Goal: Check status

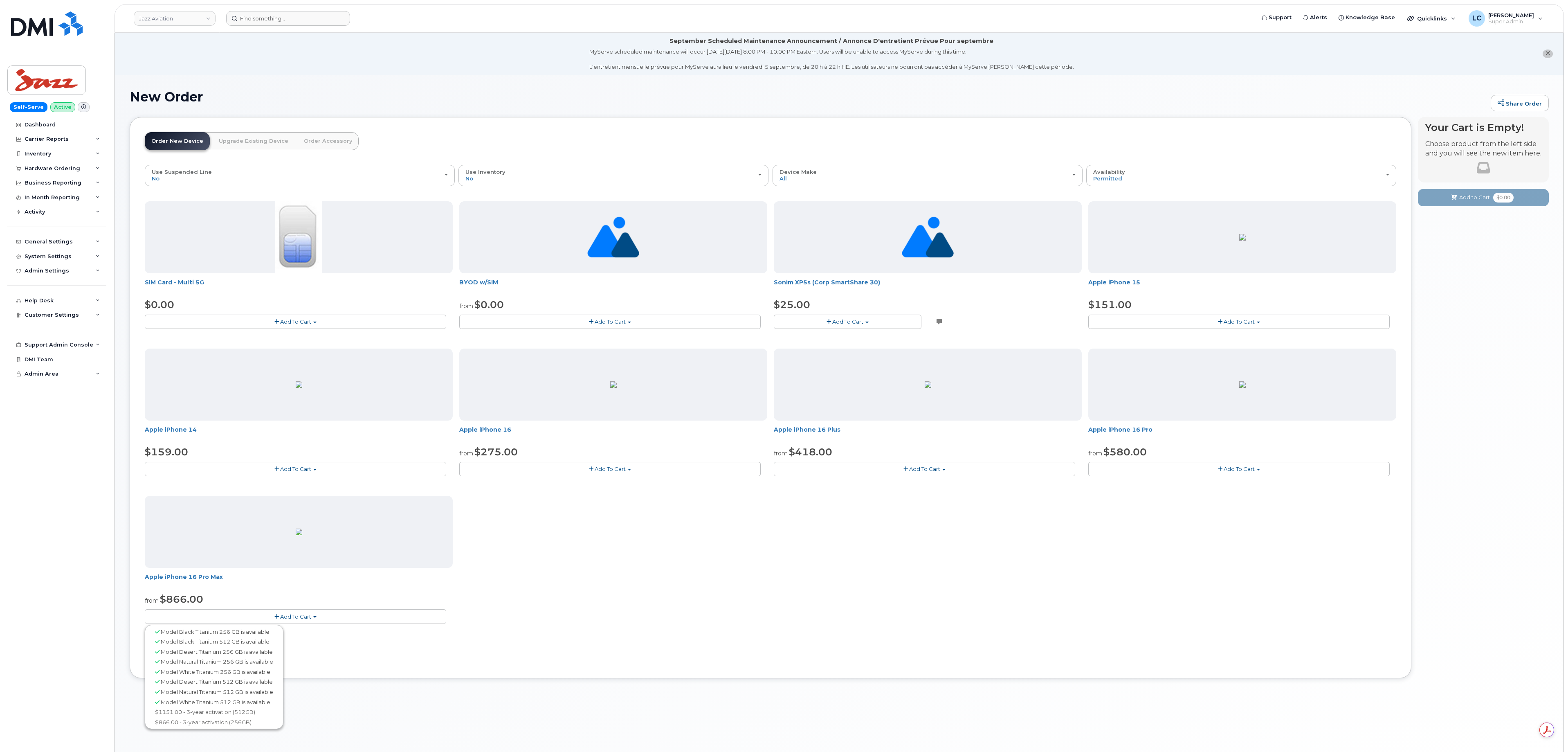
scroll to position [47, 0]
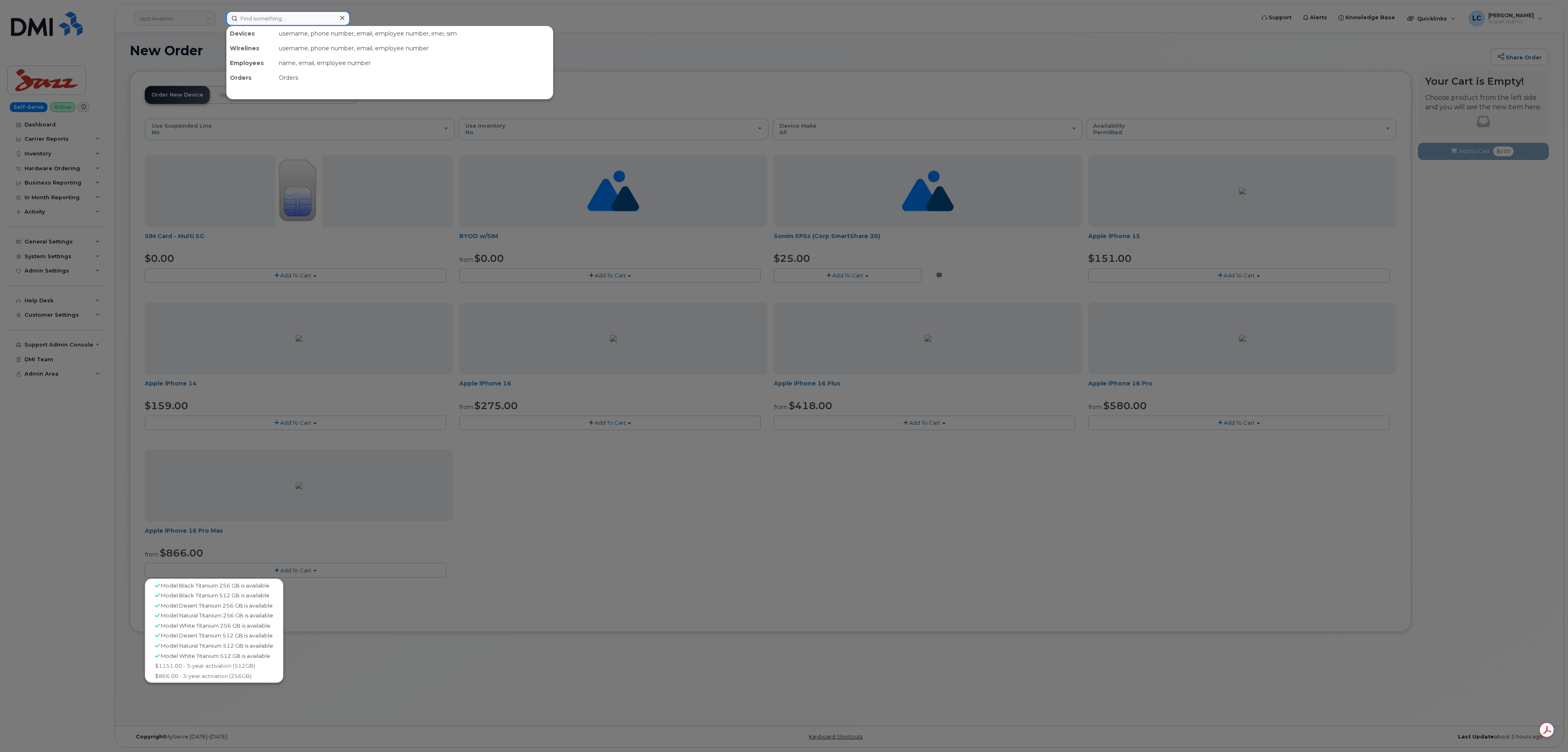
click at [313, 20] on input at bounding box center [288, 18] width 124 height 15
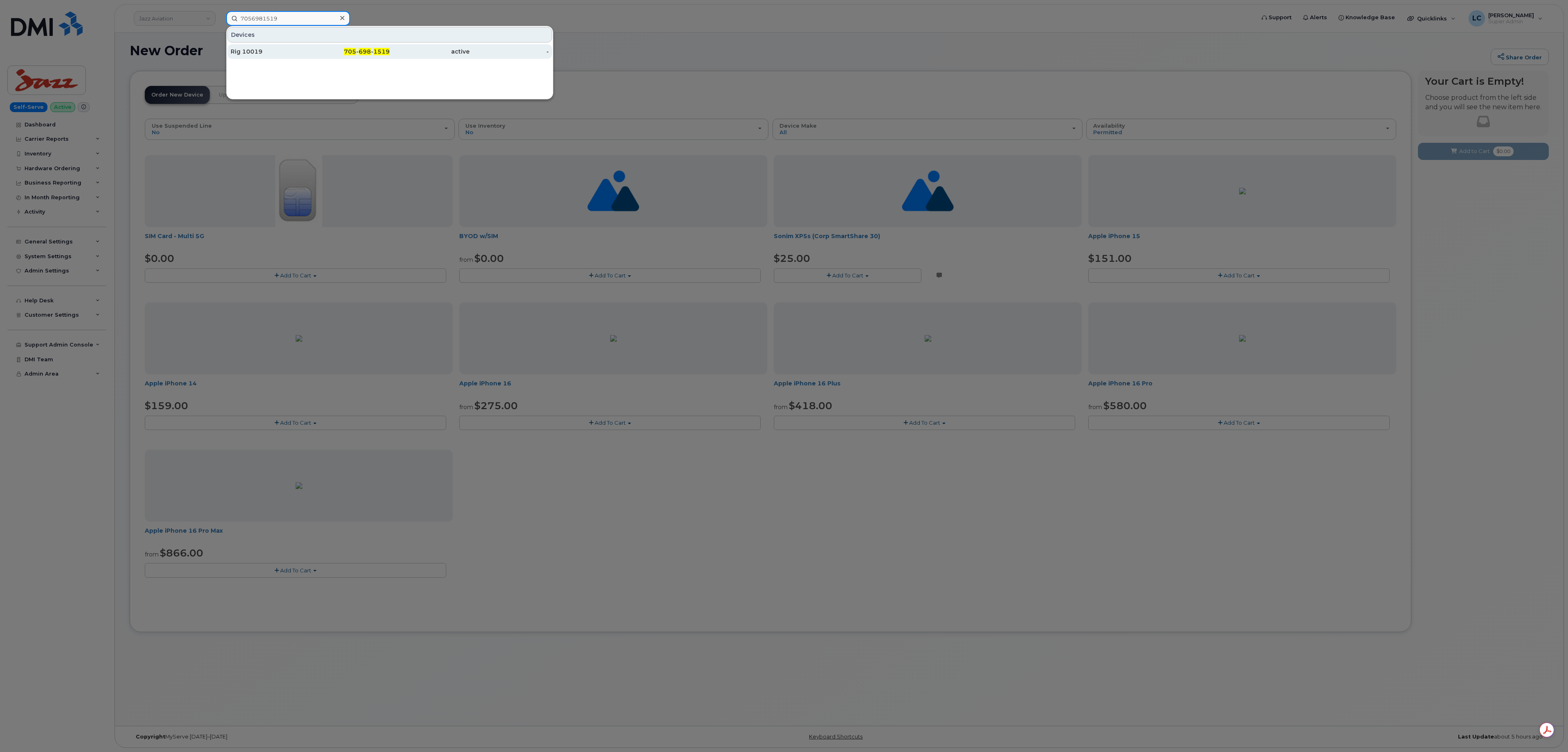
type input "7056981519"
click at [340, 51] on div "705 - 698 - 1519" at bounding box center [350, 51] width 80 height 8
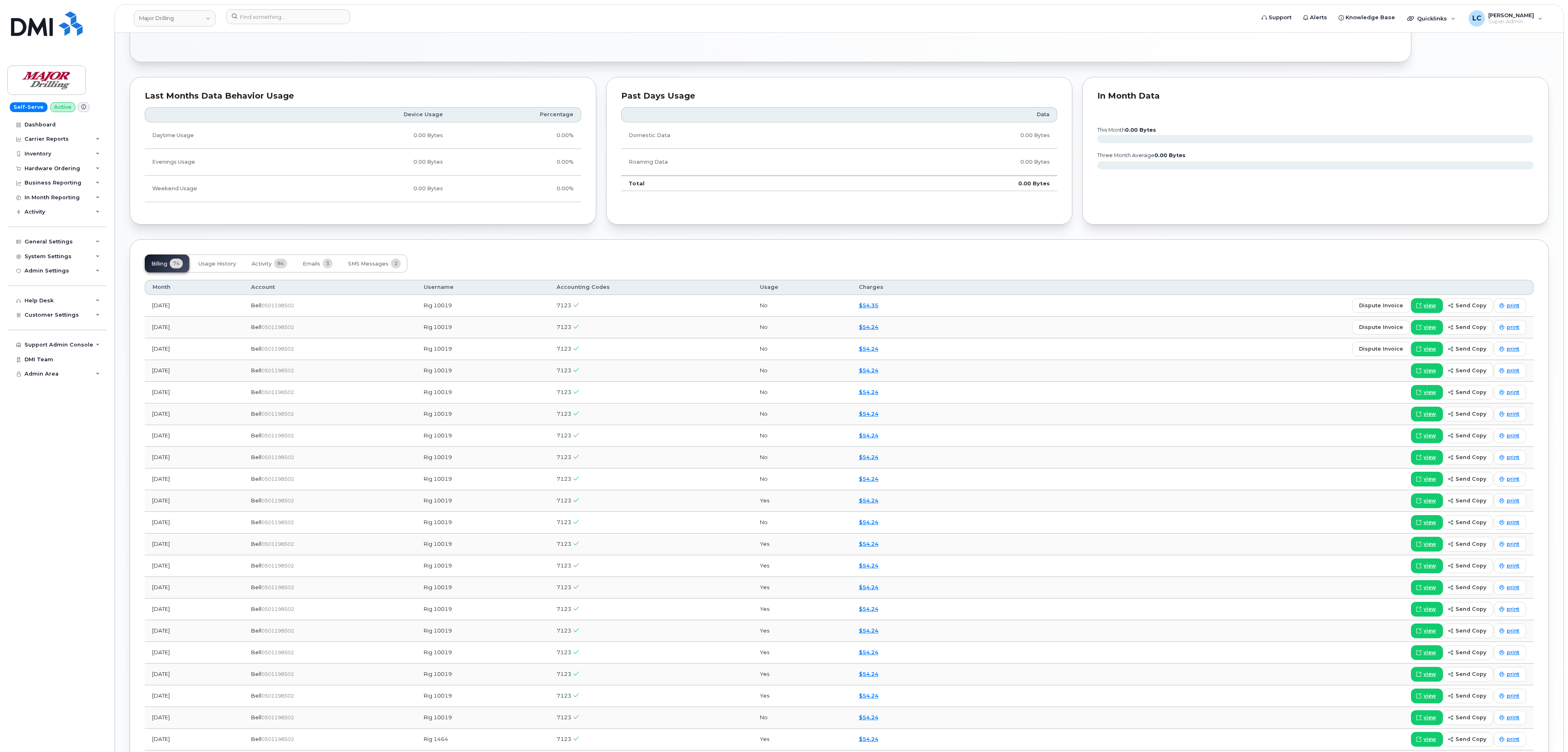
scroll to position [573, 0]
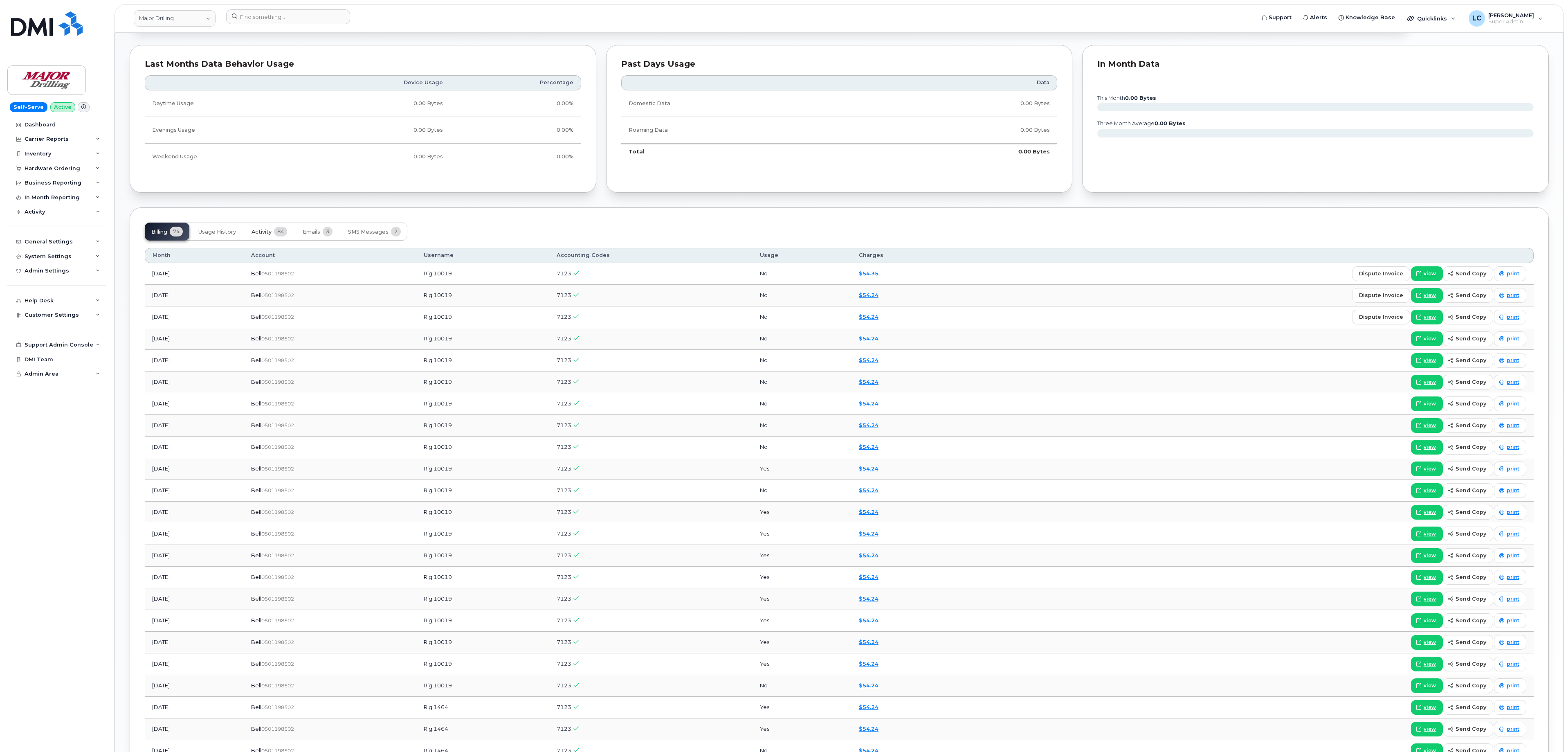
click at [265, 235] on span "Activity" at bounding box center [261, 232] width 20 height 7
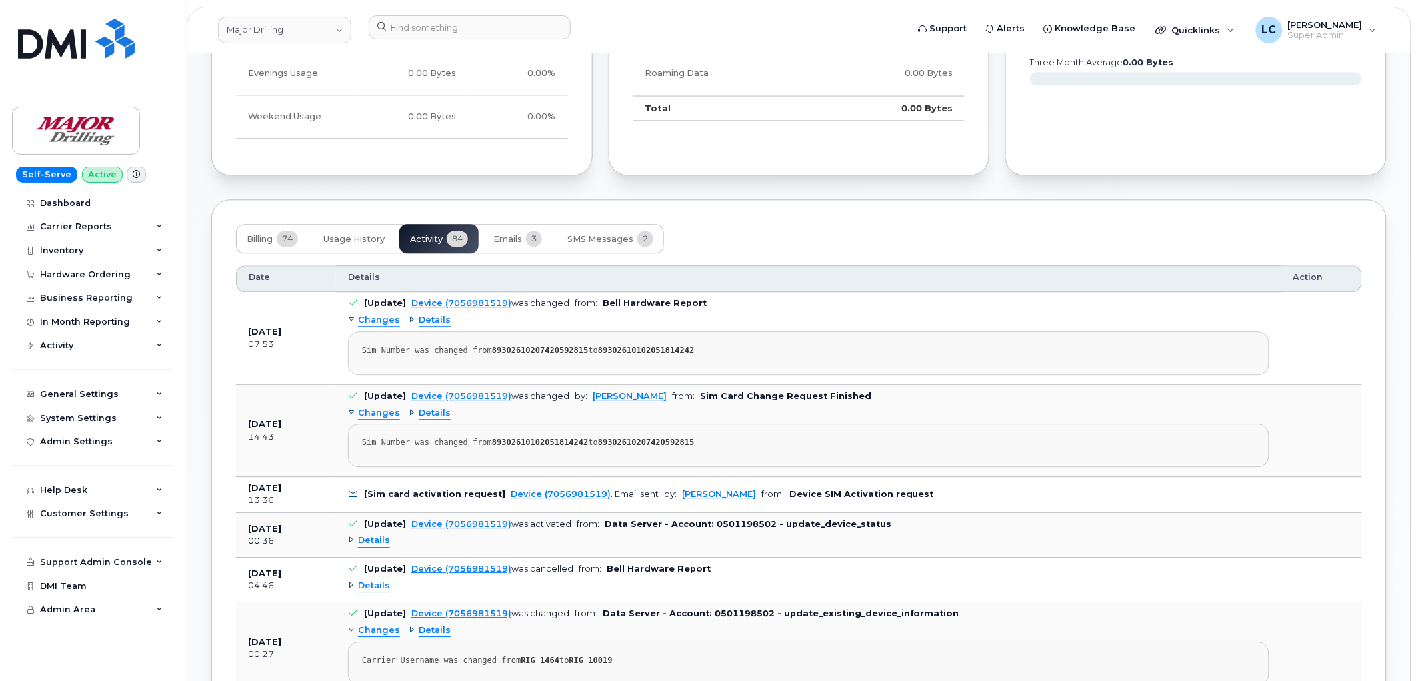
scroll to position [1067, 0]
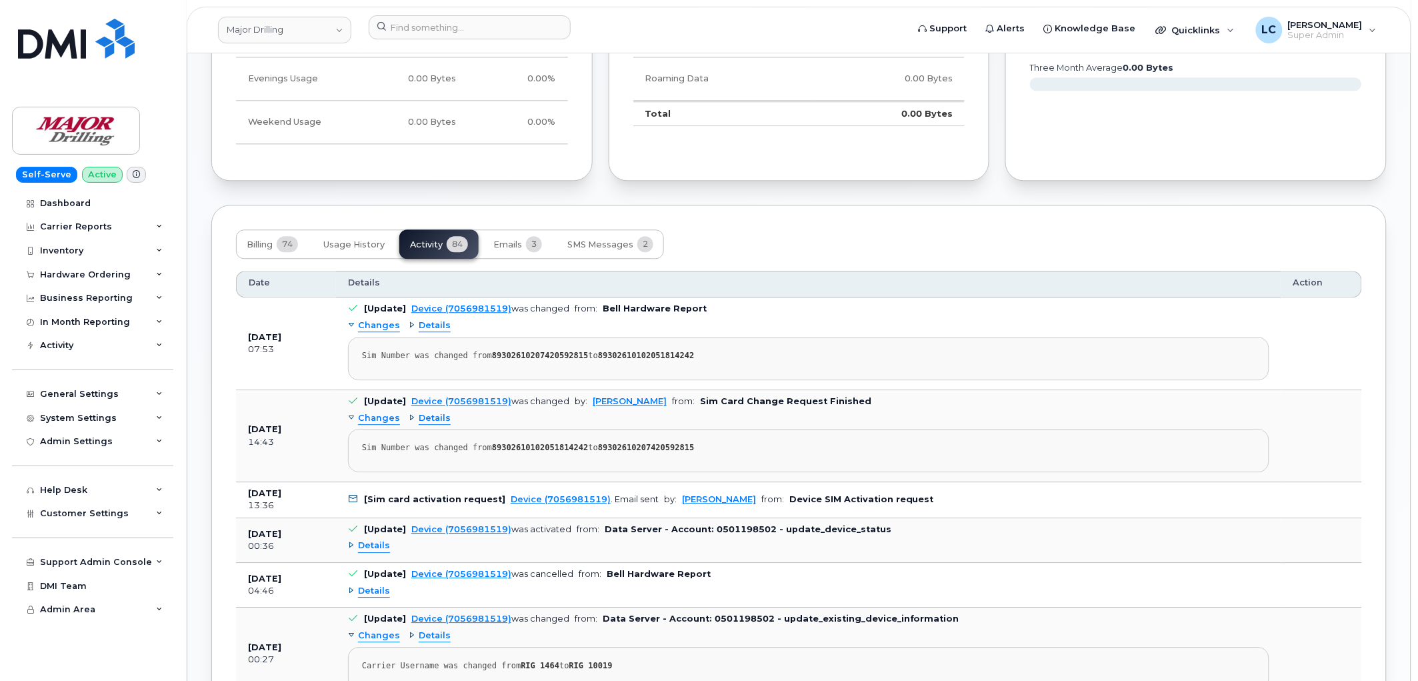
click at [391, 423] on span "Changes" at bounding box center [379, 418] width 42 height 13
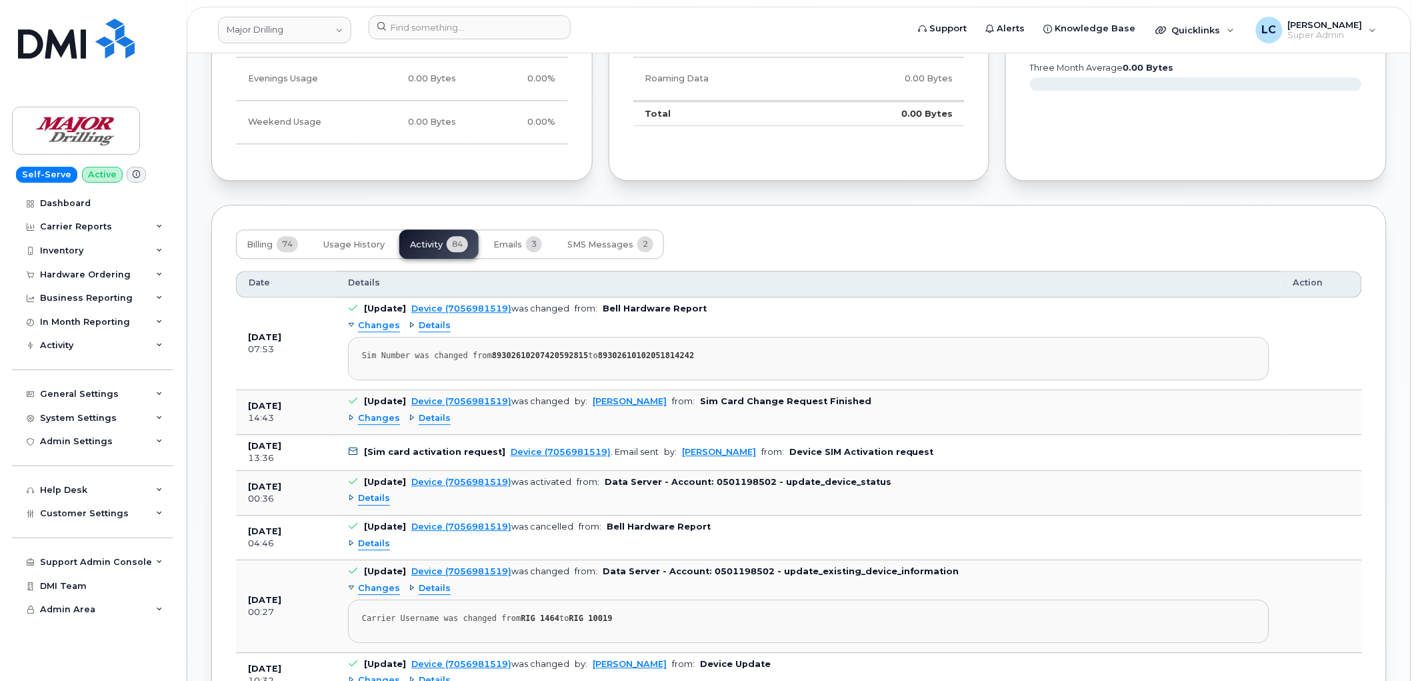
click at [425, 420] on span "Details" at bounding box center [435, 418] width 32 height 13
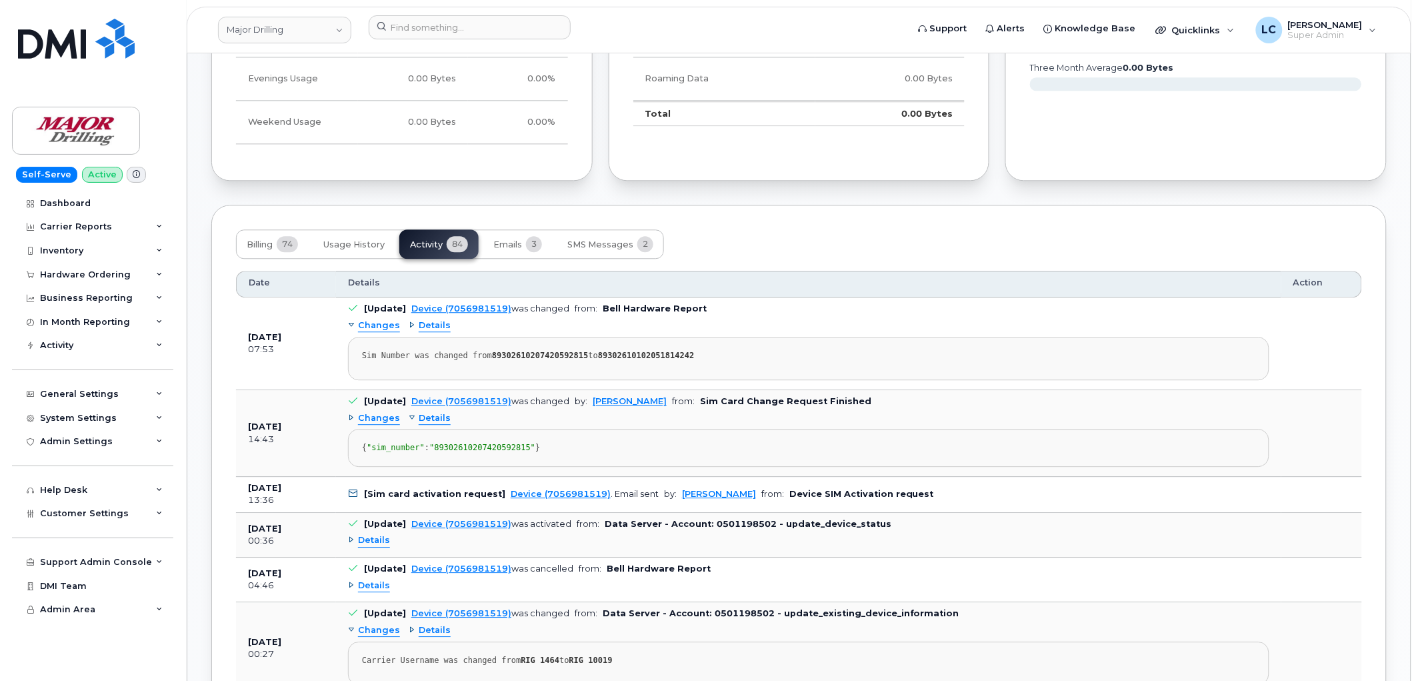
click at [425, 420] on span "Details" at bounding box center [435, 418] width 32 height 13
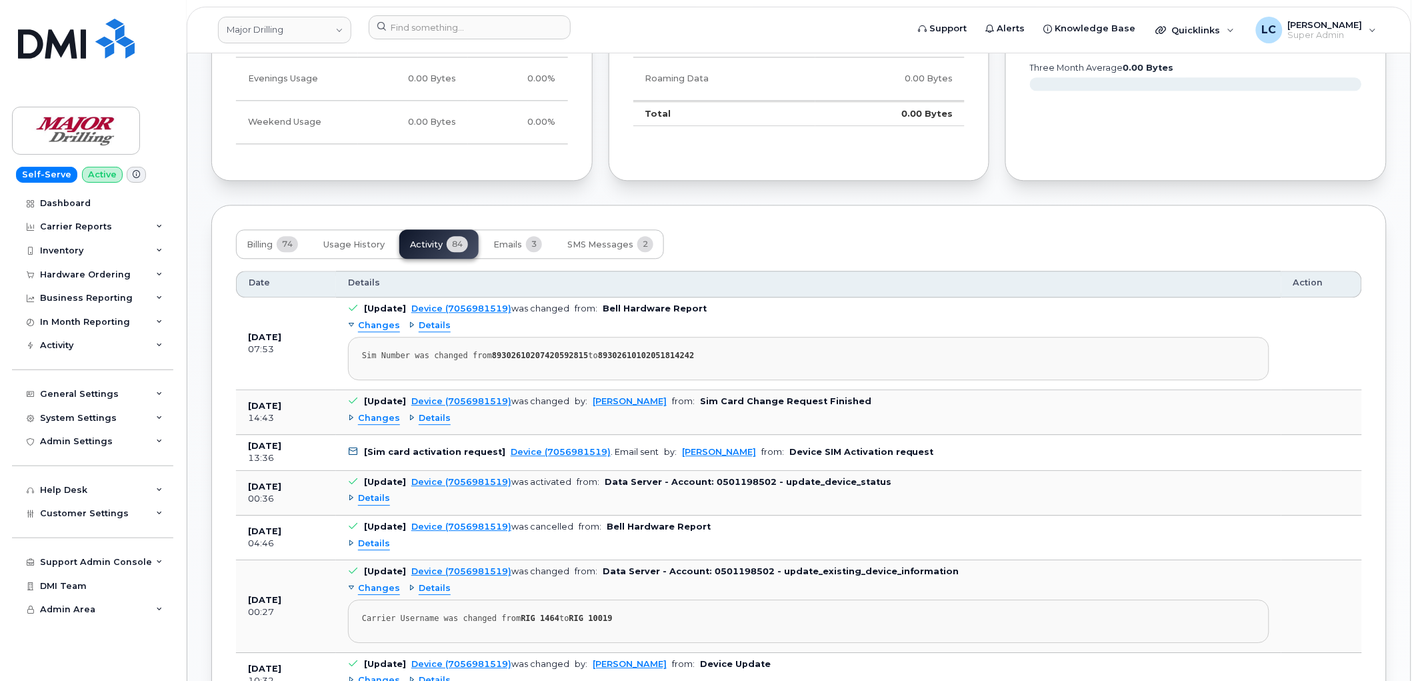
click at [385, 421] on span "Changes" at bounding box center [379, 418] width 42 height 13
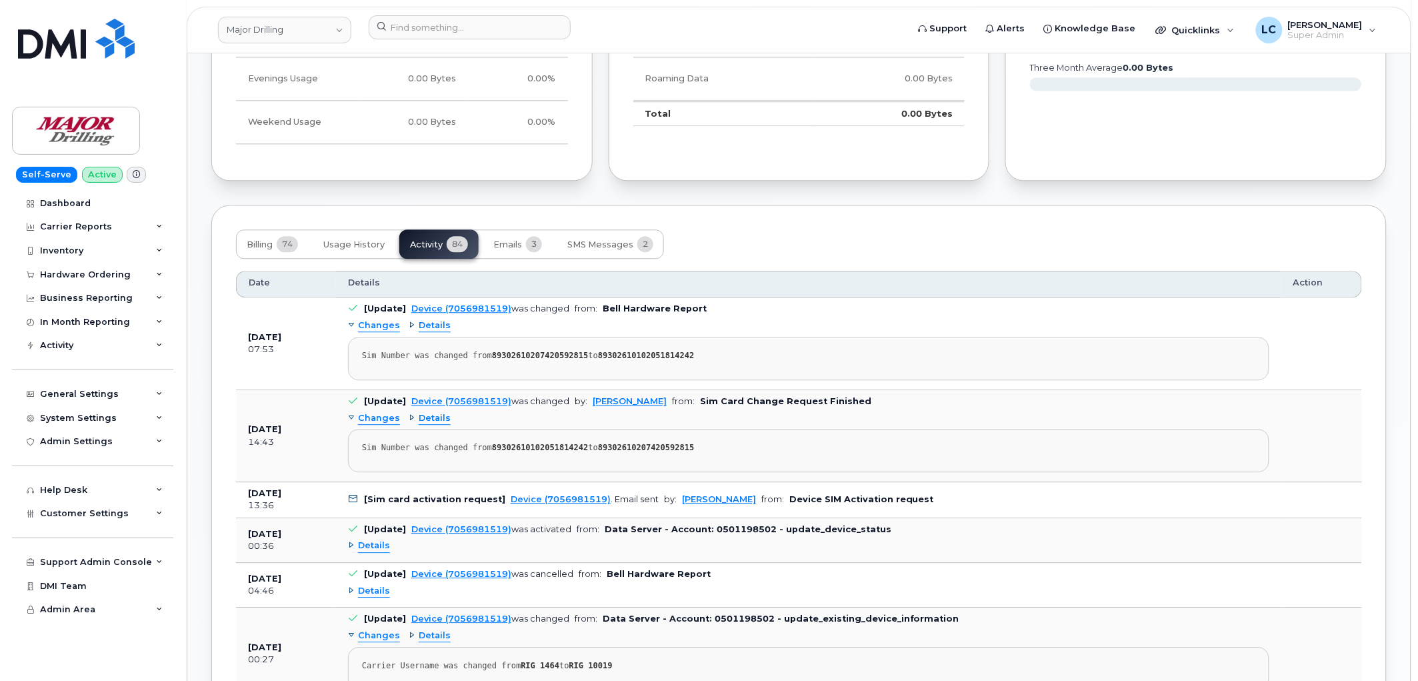
click at [385, 421] on span "Changes" at bounding box center [379, 418] width 42 height 13
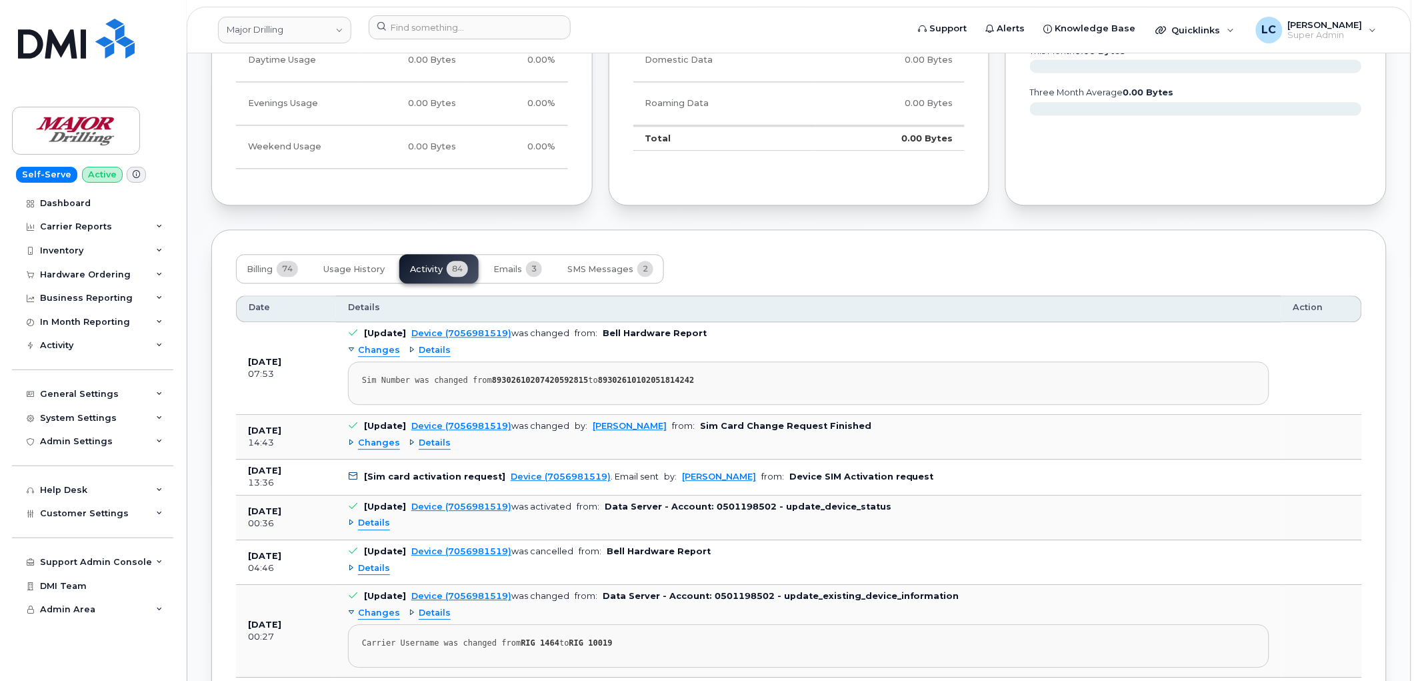
scroll to position [1037, 0]
